Goal: Transaction & Acquisition: Purchase product/service

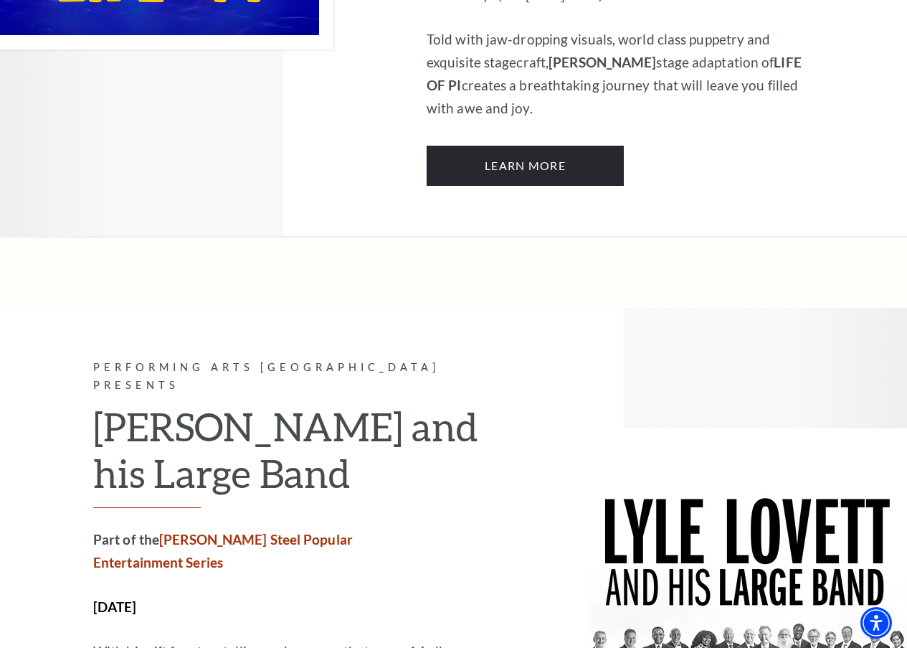
scroll to position [1239, 0]
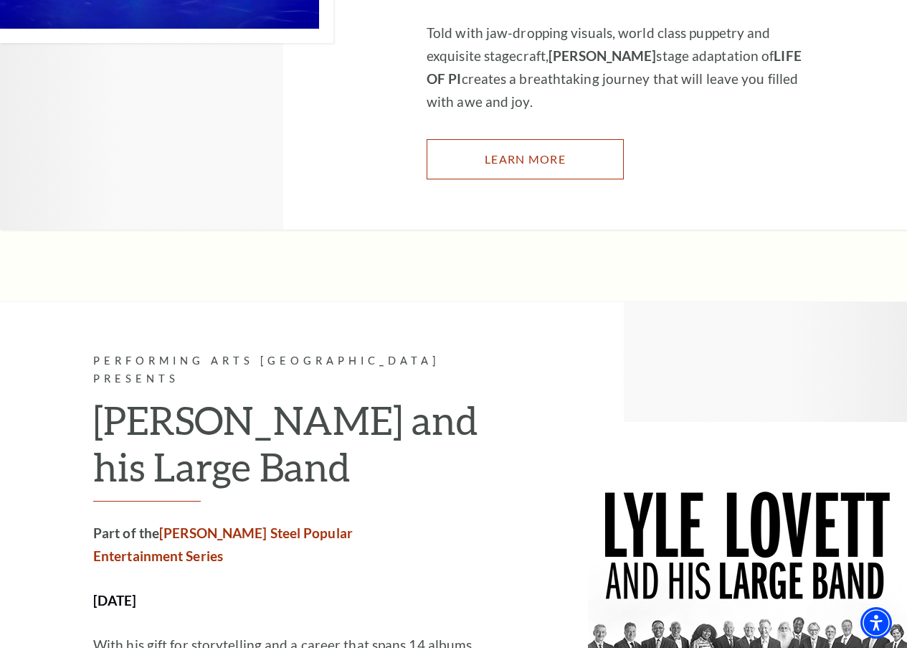
click at [481, 139] on link "Learn More" at bounding box center [525, 159] width 197 height 40
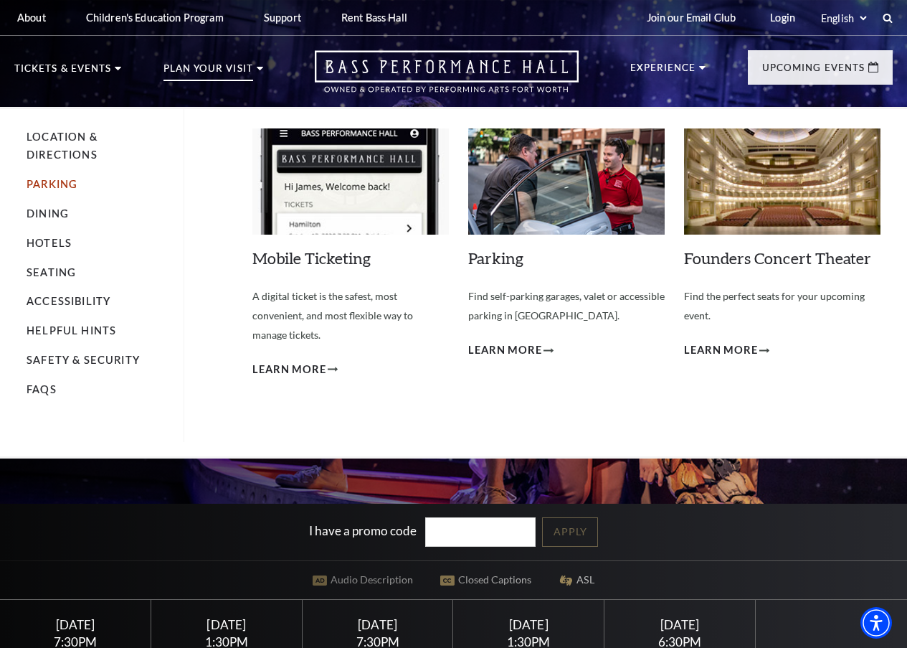
click at [60, 190] on link "Parking" at bounding box center [52, 184] width 51 height 12
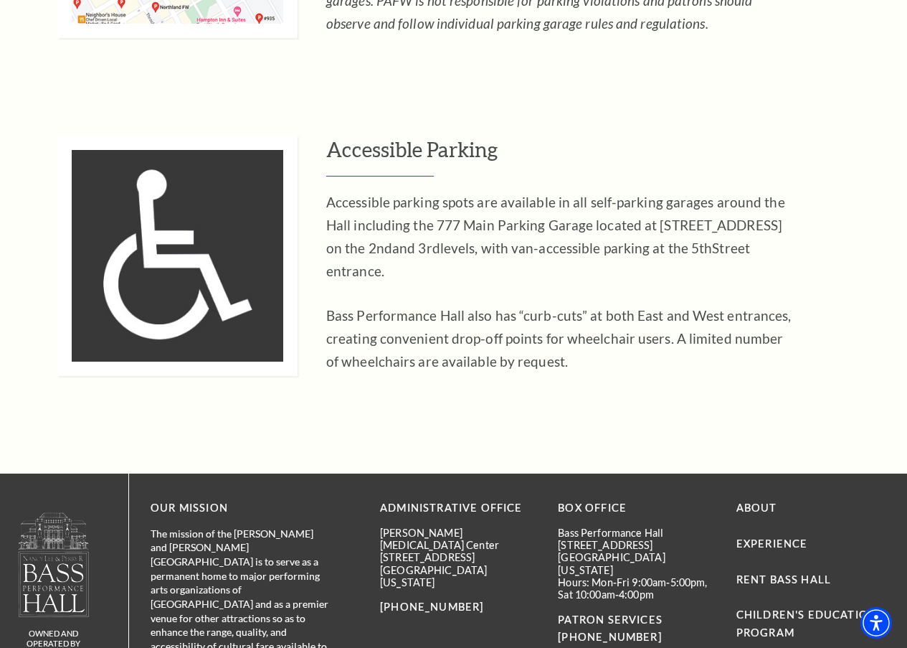
scroll to position [932, 0]
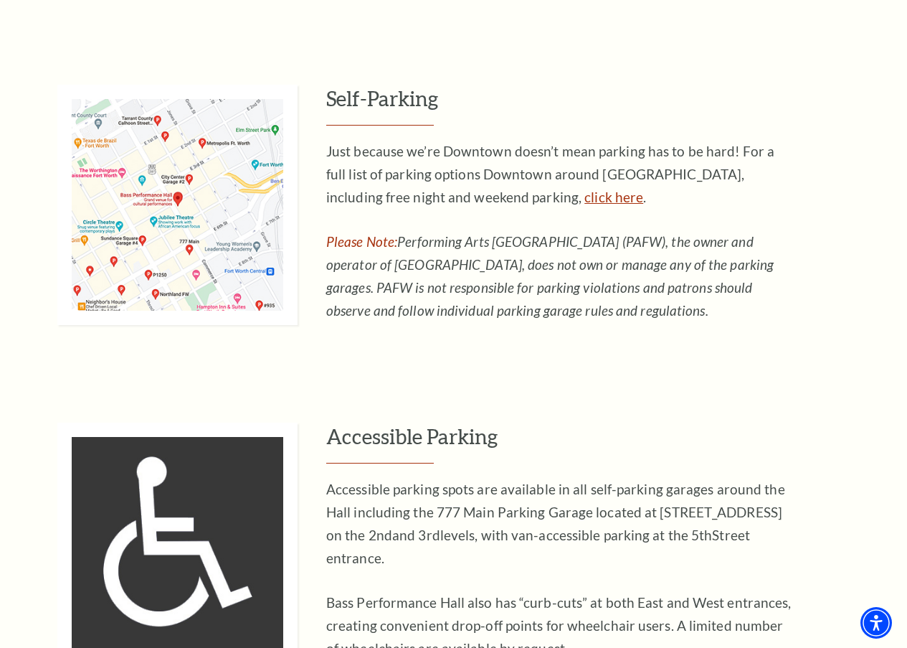
click at [585, 204] on link "click here" at bounding box center [614, 197] width 59 height 16
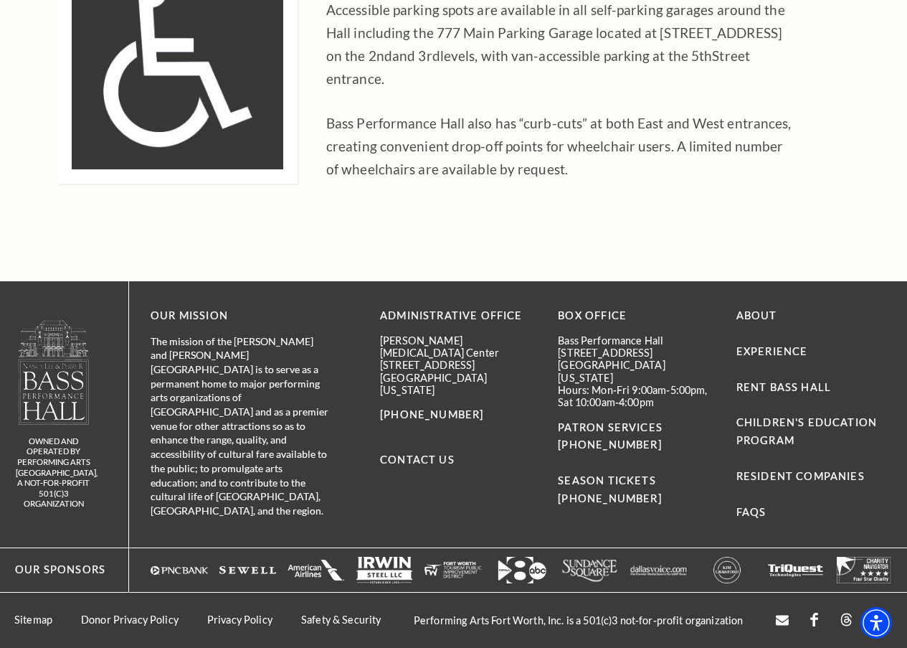
scroll to position [988, 0]
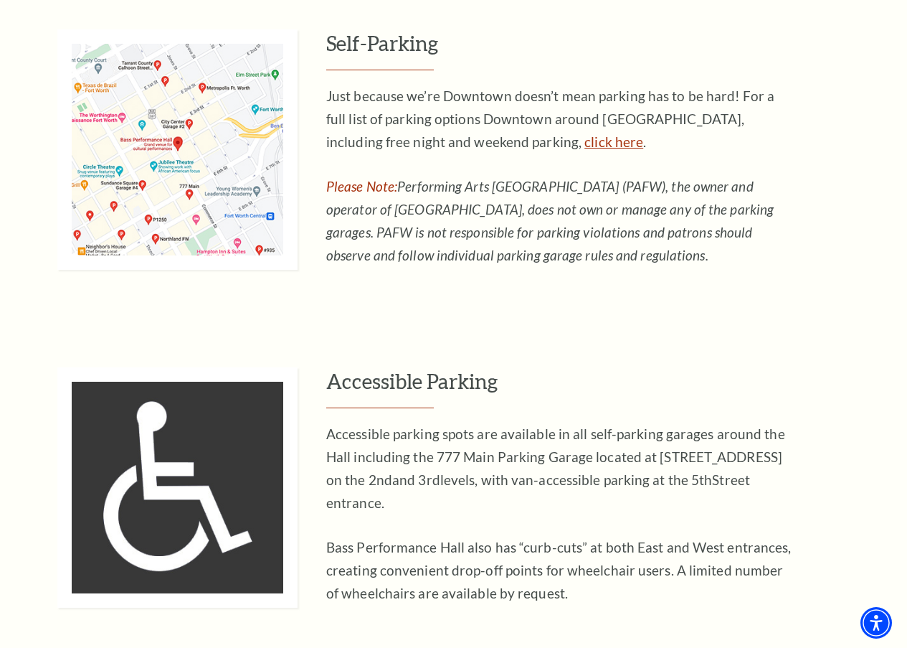
click at [585, 150] on link "click here" at bounding box center [614, 141] width 59 height 16
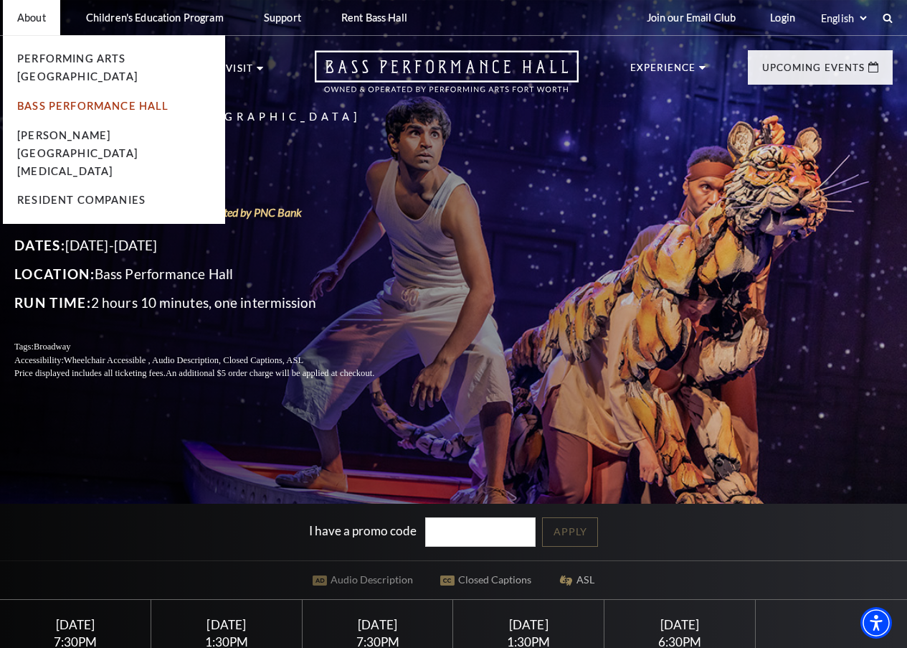
click at [62, 100] on link "Bass Performance Hall" at bounding box center [93, 106] width 152 height 12
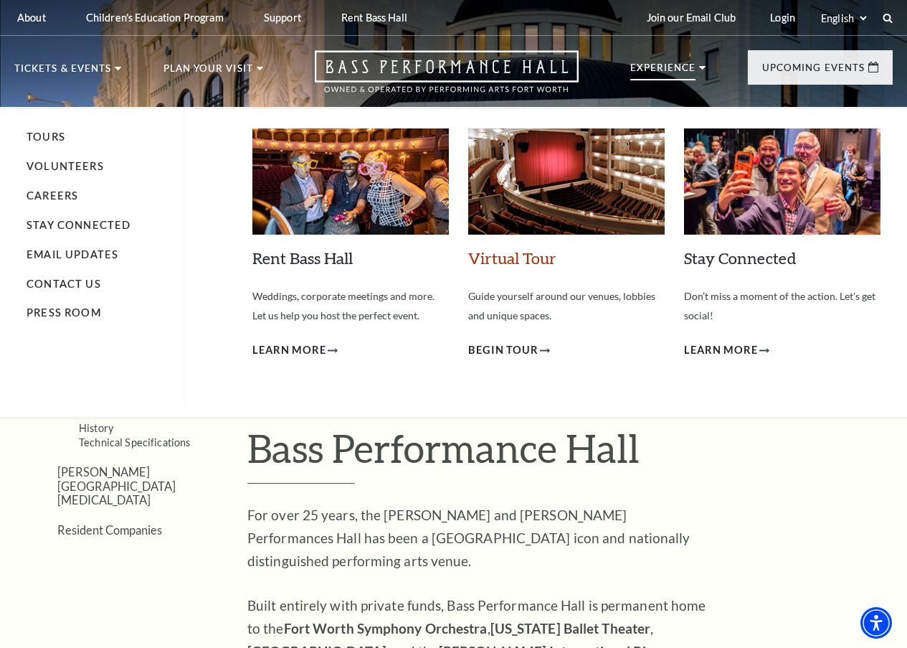
click at [500, 268] on link "Virtual Tour" at bounding box center [512, 257] width 88 height 19
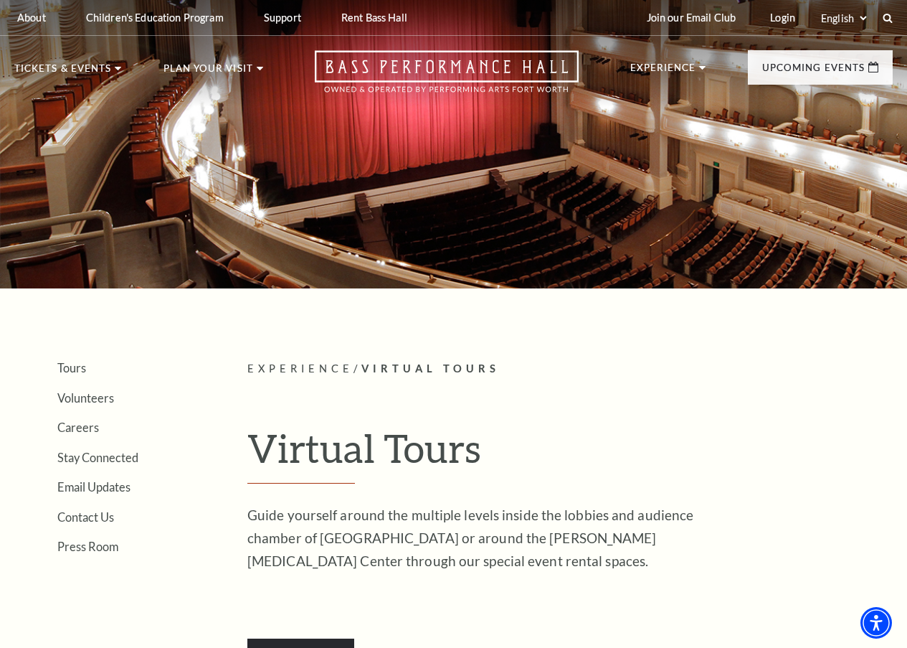
scroll to position [359, 0]
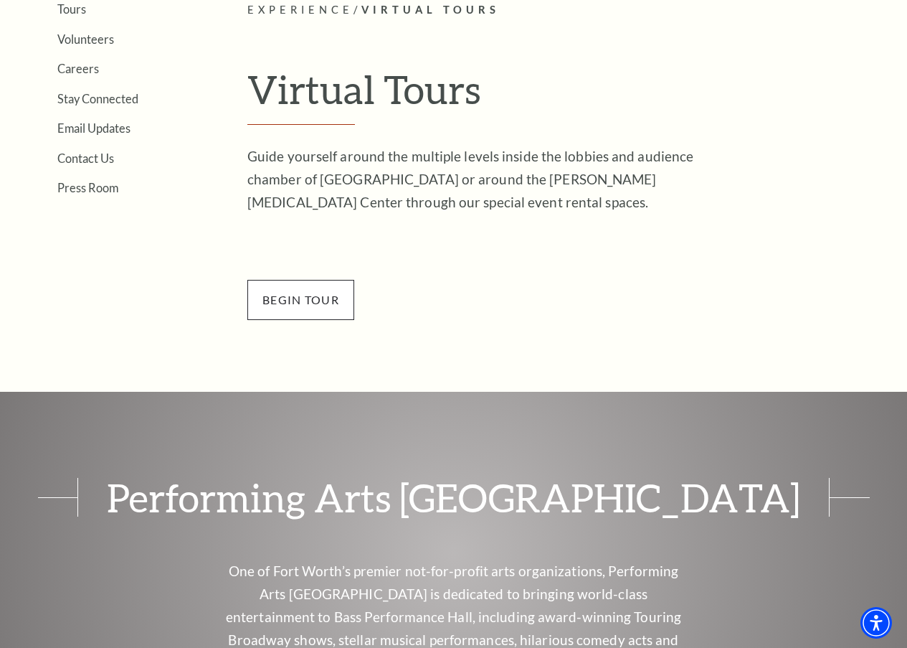
click at [304, 300] on span "BEGin Tour" at bounding box center [300, 300] width 107 height 40
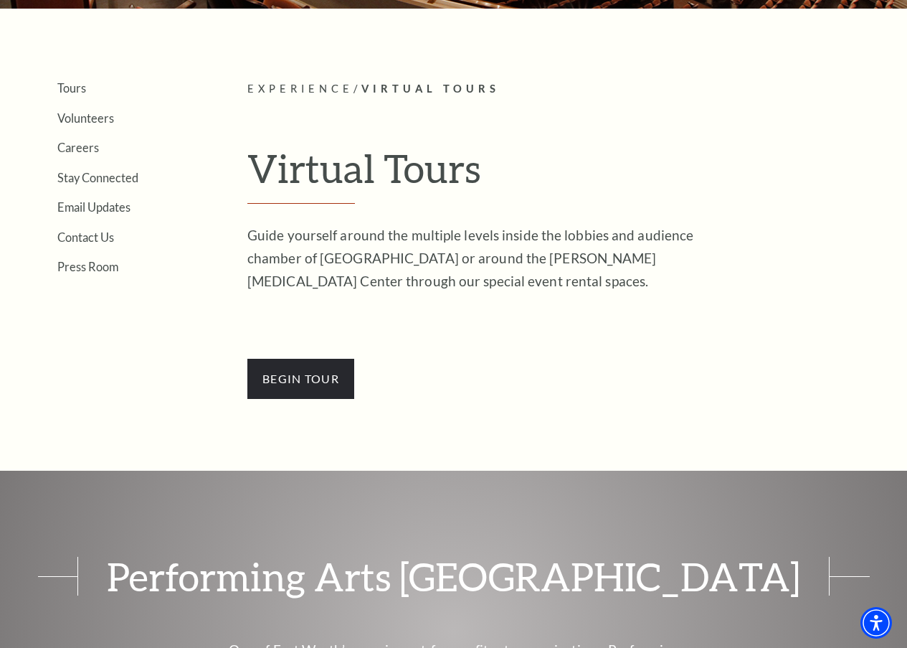
scroll to position [287, 0]
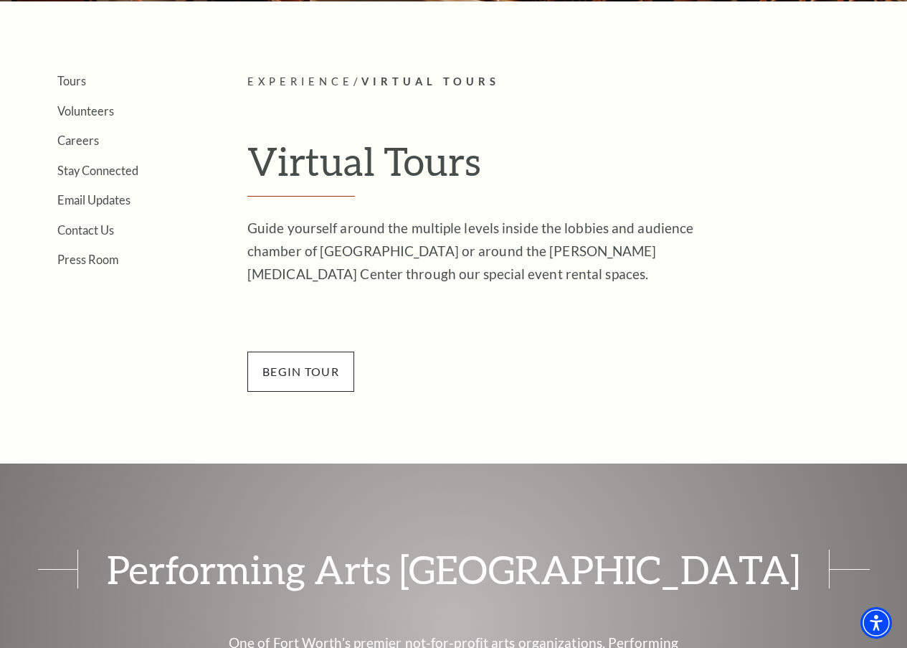
click at [305, 374] on span "BEGin Tour" at bounding box center [300, 371] width 107 height 40
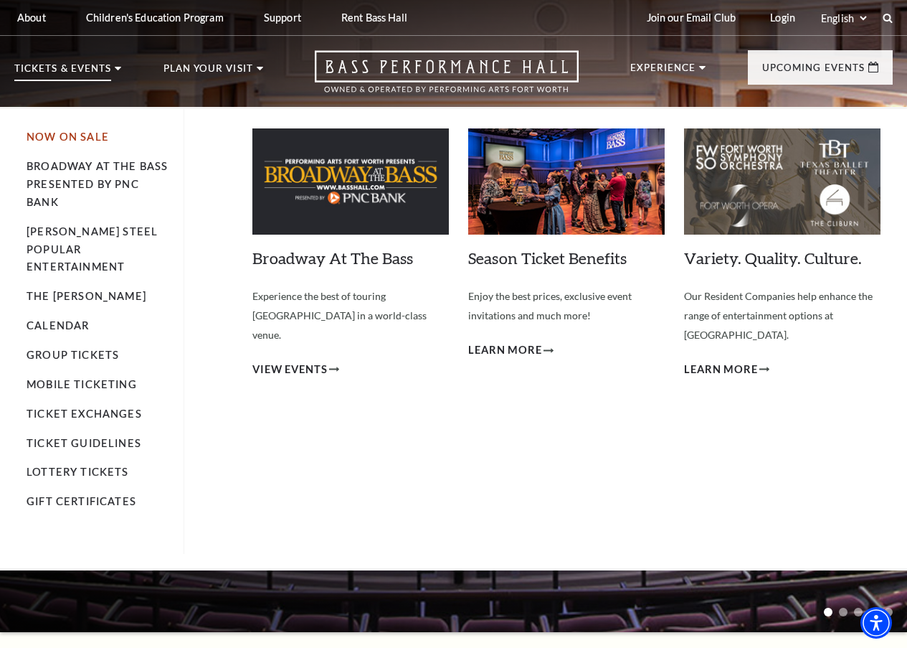
click at [58, 143] on link "Now On Sale" at bounding box center [68, 137] width 82 height 12
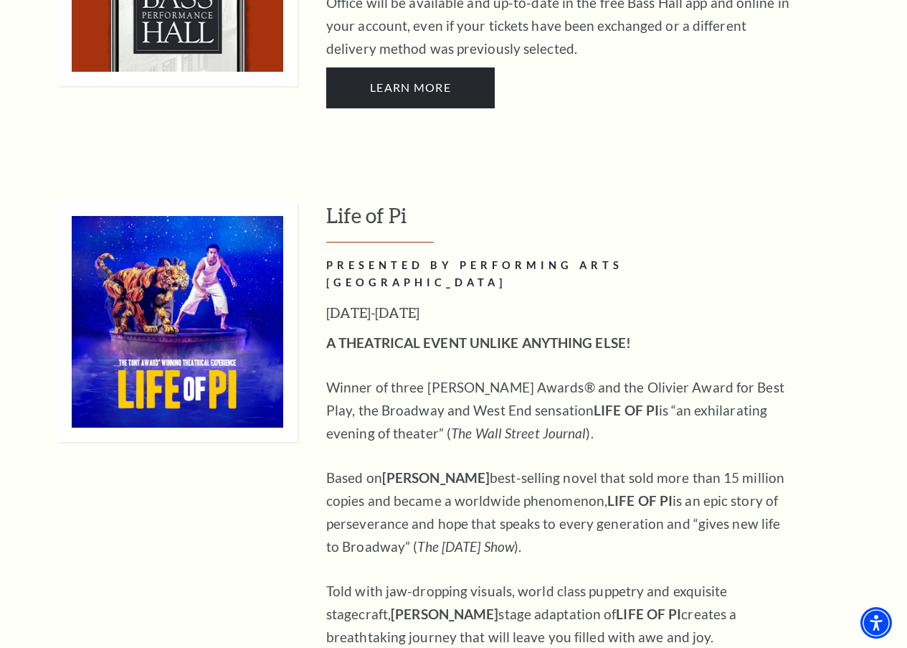
scroll to position [1289, 0]
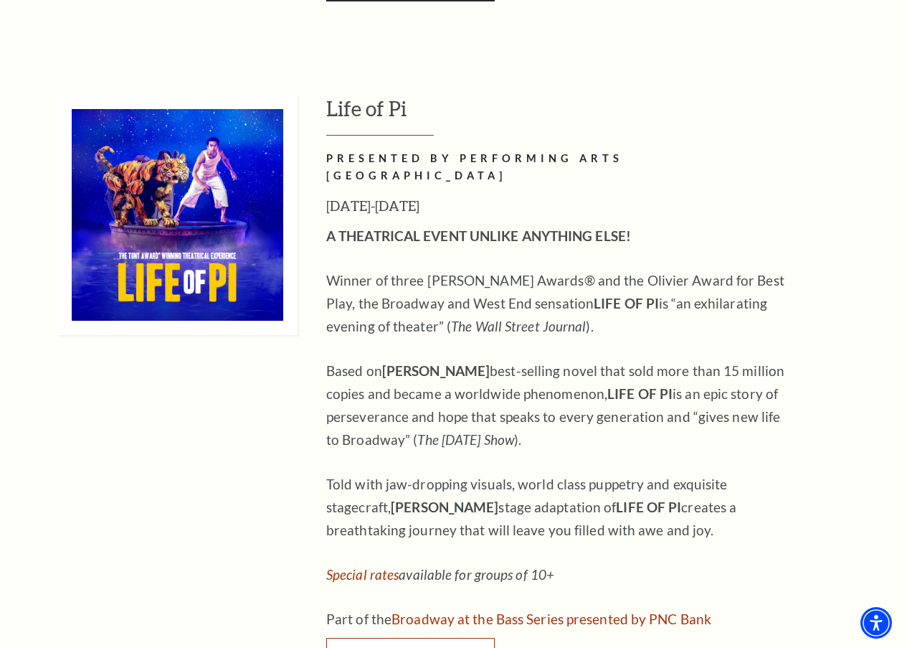
click at [433, 638] on link "Buy Tickets" at bounding box center [410, 658] width 169 height 40
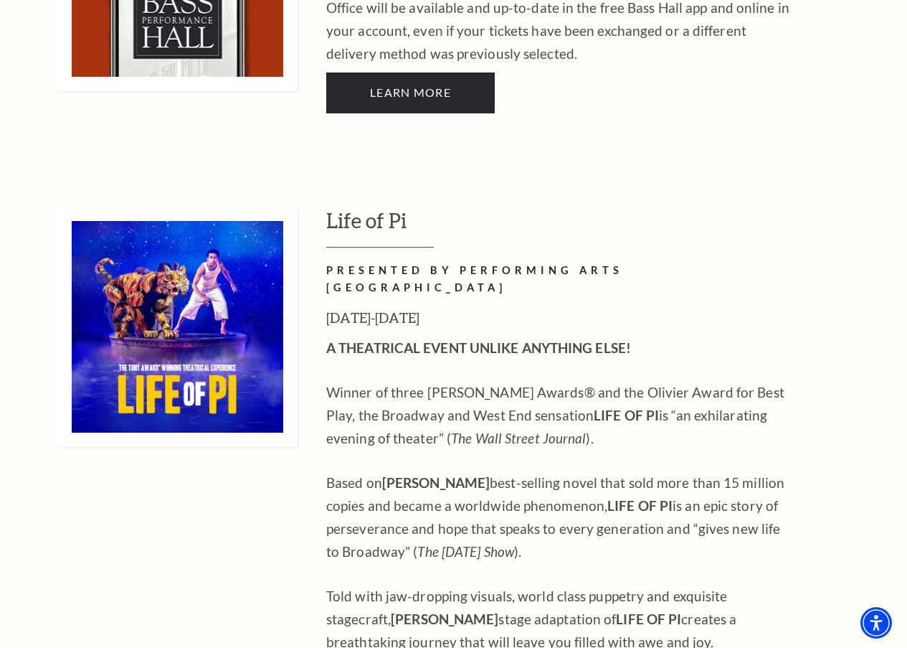
scroll to position [930, 0]
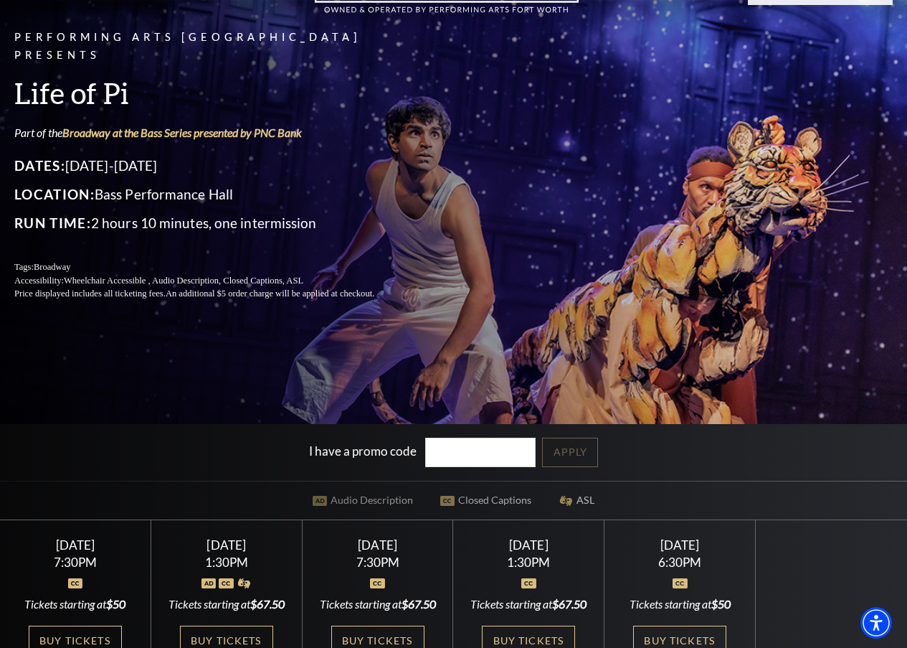
scroll to position [287, 0]
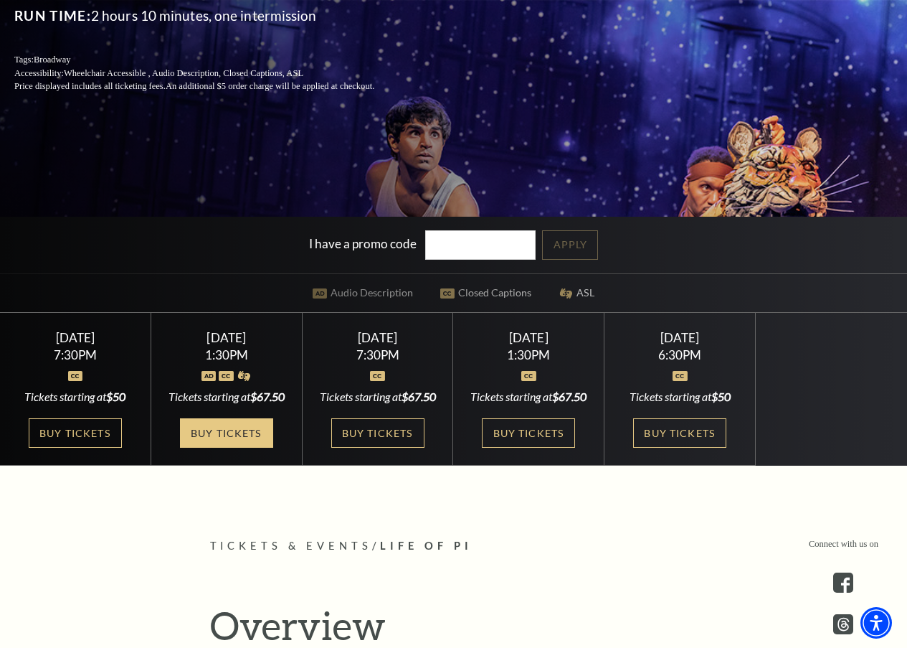
click at [217, 448] on link "Buy Tickets" at bounding box center [226, 432] width 93 height 29
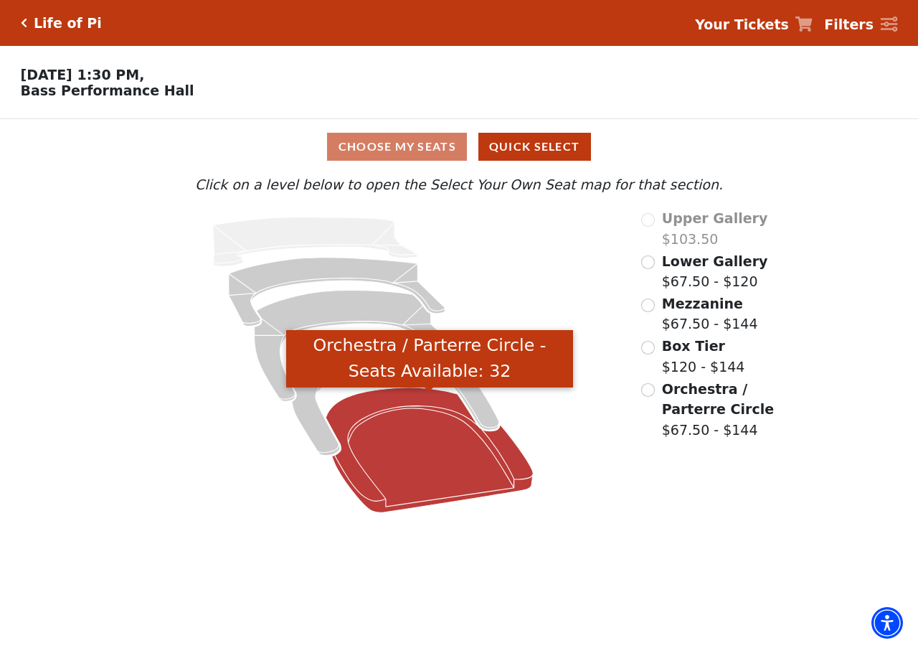
click at [401, 470] on icon "Orchestra / Parterre Circle - Seats Available: 32" at bounding box center [429, 449] width 207 height 125
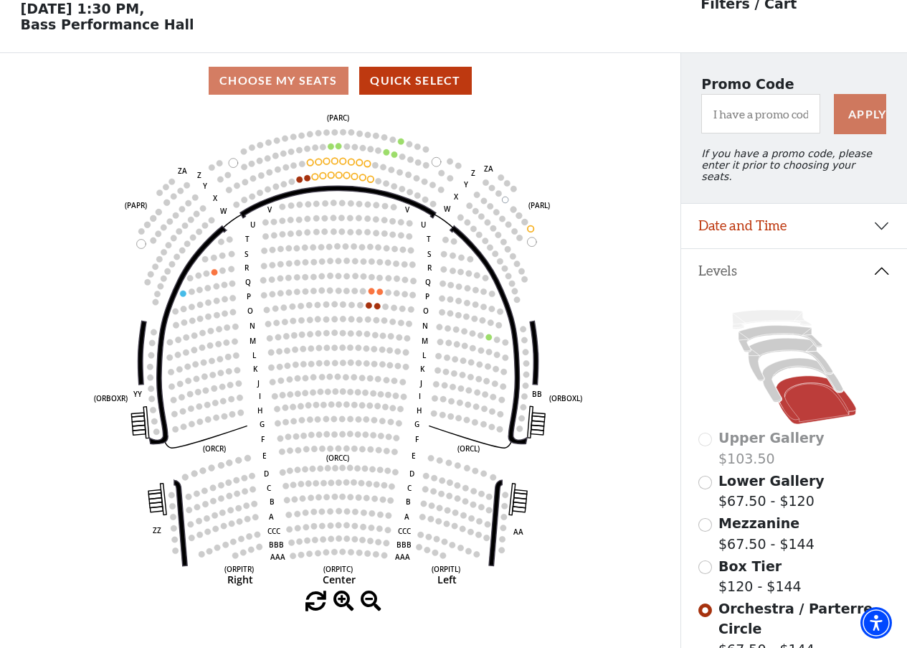
scroll to position [67, 0]
click at [708, 524] on input "Mezzanine$67.50 - $144\a" at bounding box center [706, 524] width 14 height 14
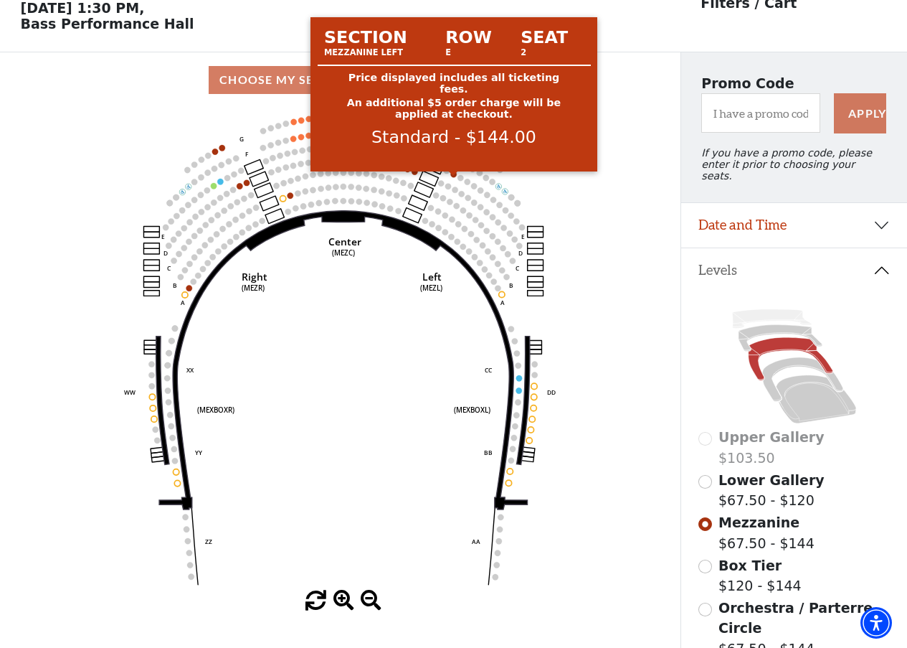
click at [454, 177] on circle at bounding box center [454, 174] width 6 height 6
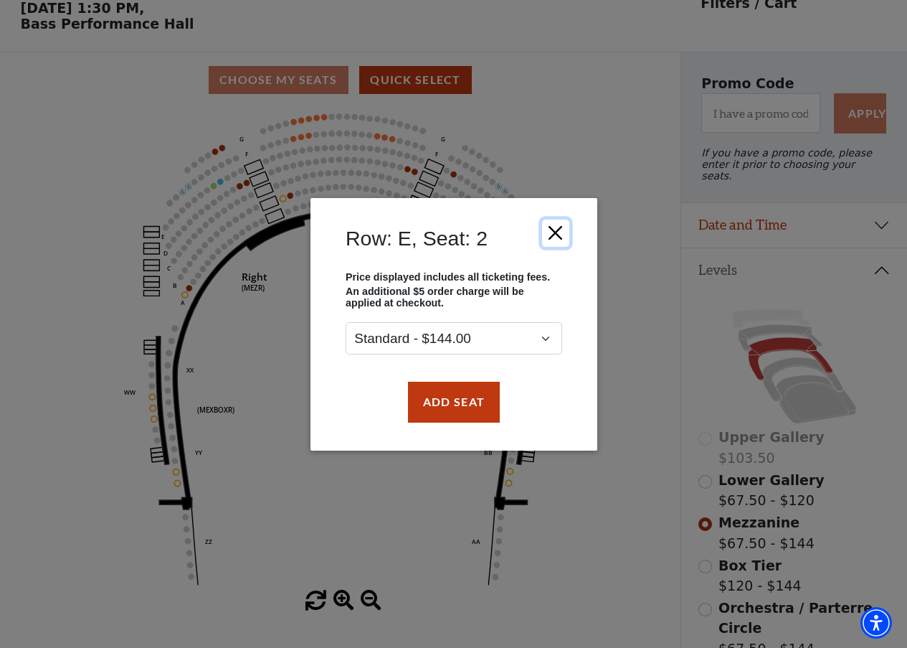
click at [559, 240] on button "Close" at bounding box center [555, 232] width 27 height 27
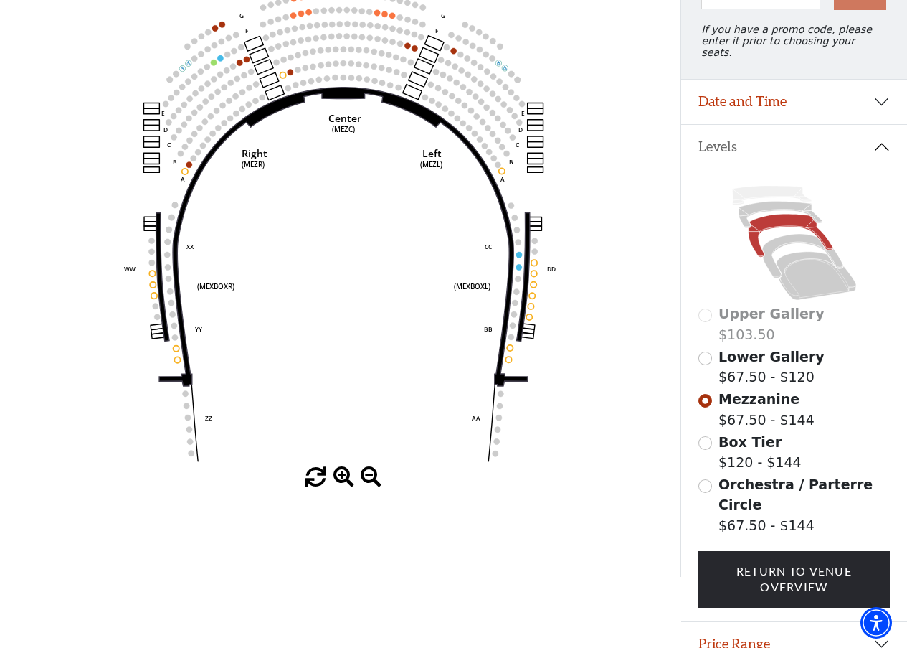
scroll to position [210, 0]
